Goal: Find specific page/section: Find specific page/section

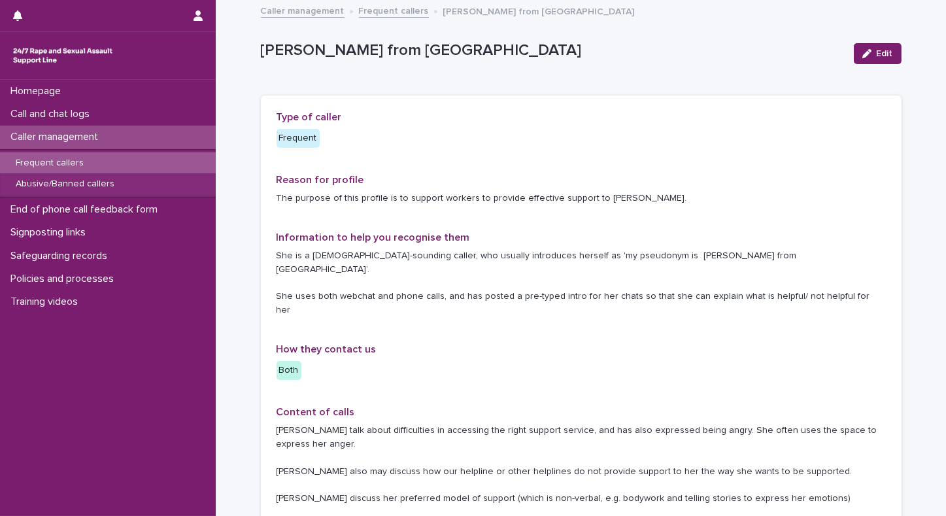
click at [48, 161] on p "Frequent callers" at bounding box center [49, 163] width 89 height 11
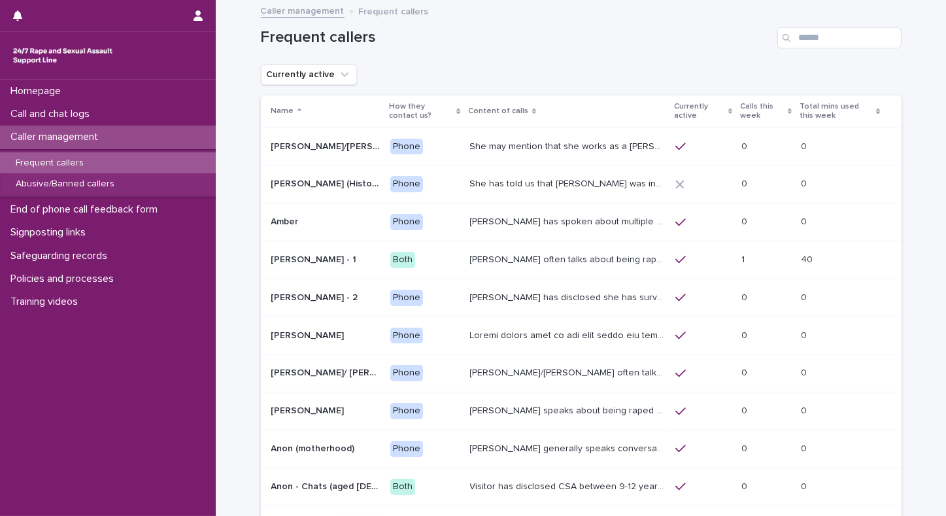
click at [741, 107] on p "Calls this week" at bounding box center [762, 111] width 44 height 24
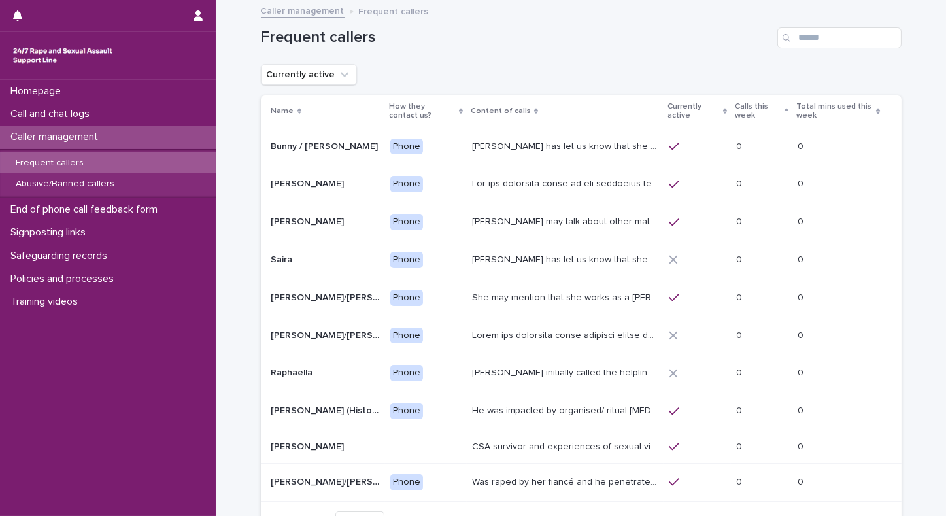
click at [741, 107] on p "Calls this week" at bounding box center [758, 111] width 46 height 24
